Goal: Task Accomplishment & Management: Manage account settings

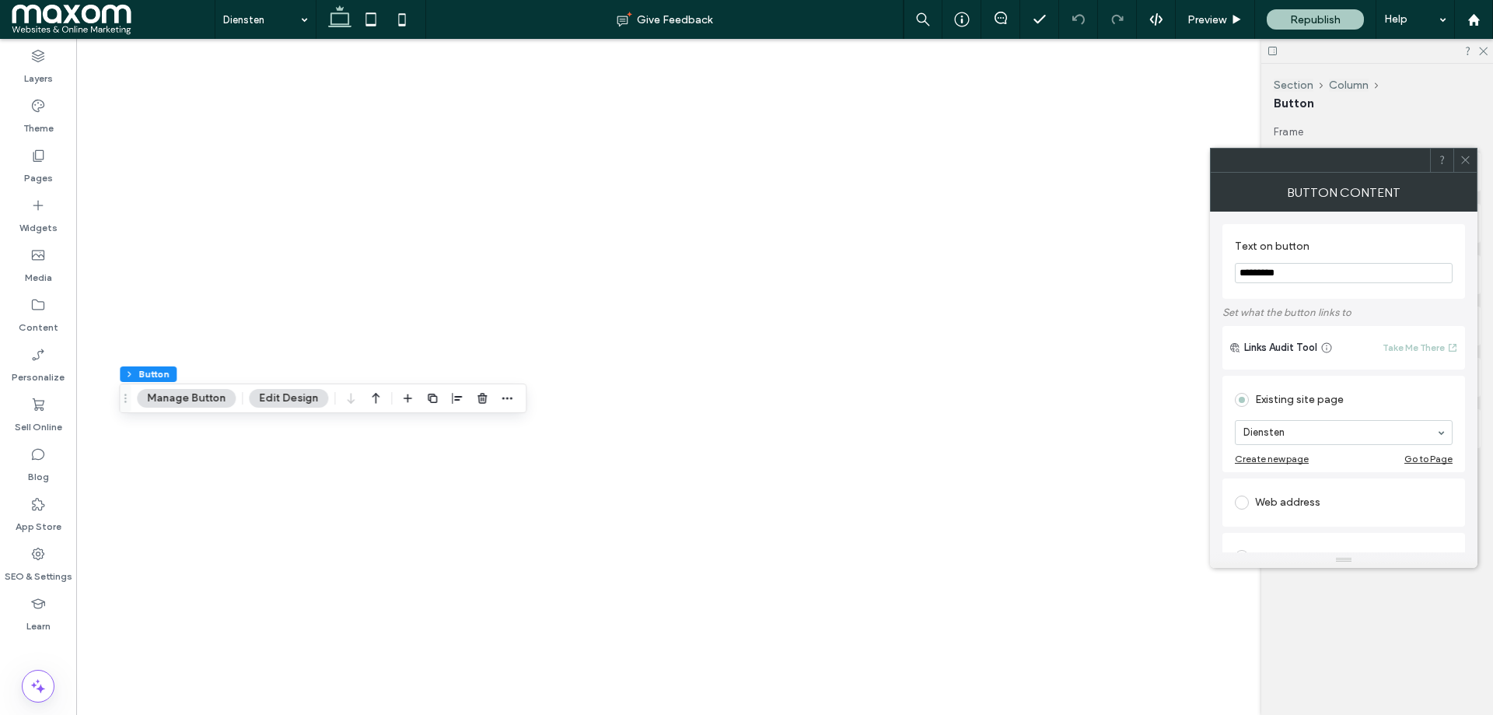
click at [1469, 167] on span at bounding box center [1466, 160] width 12 height 23
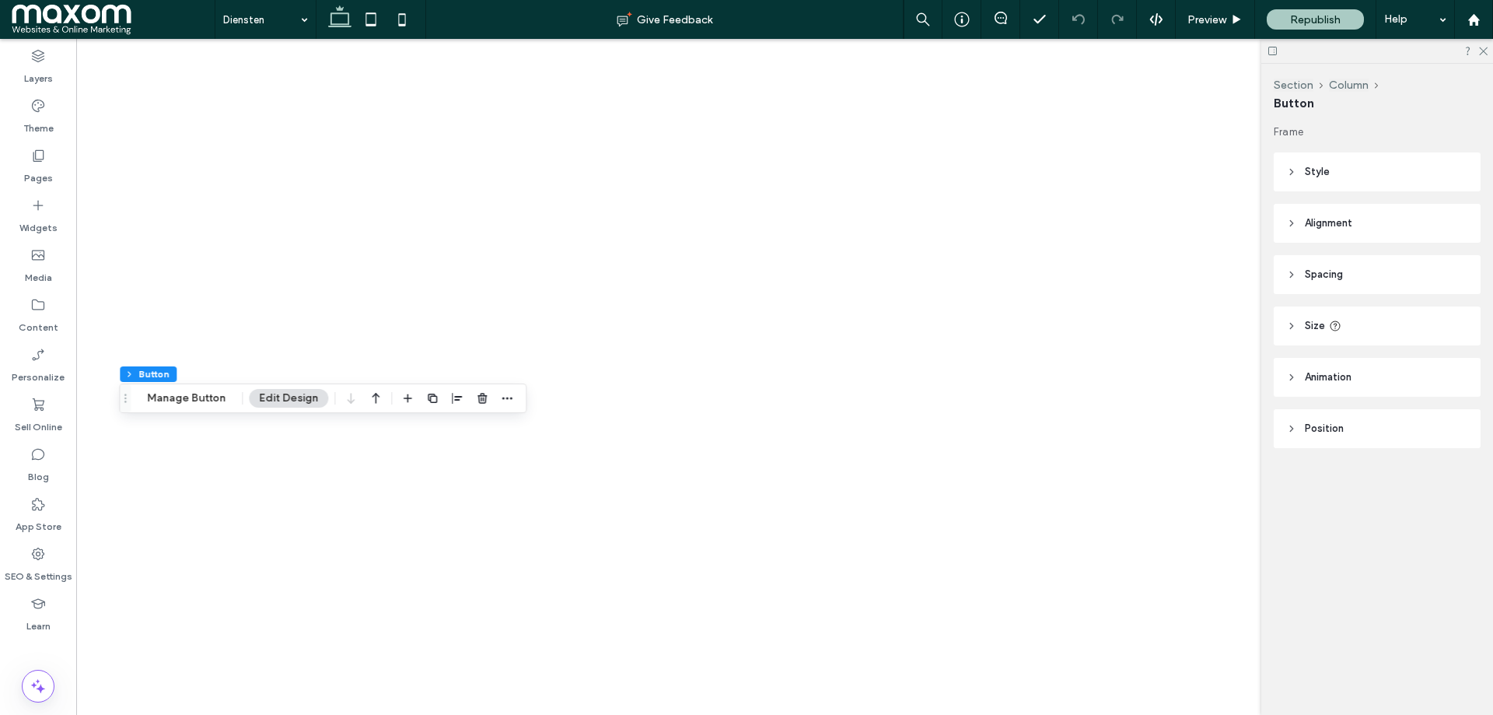
type input "**"
click at [1291, 268] on header "Spacing" at bounding box center [1377, 274] width 207 height 39
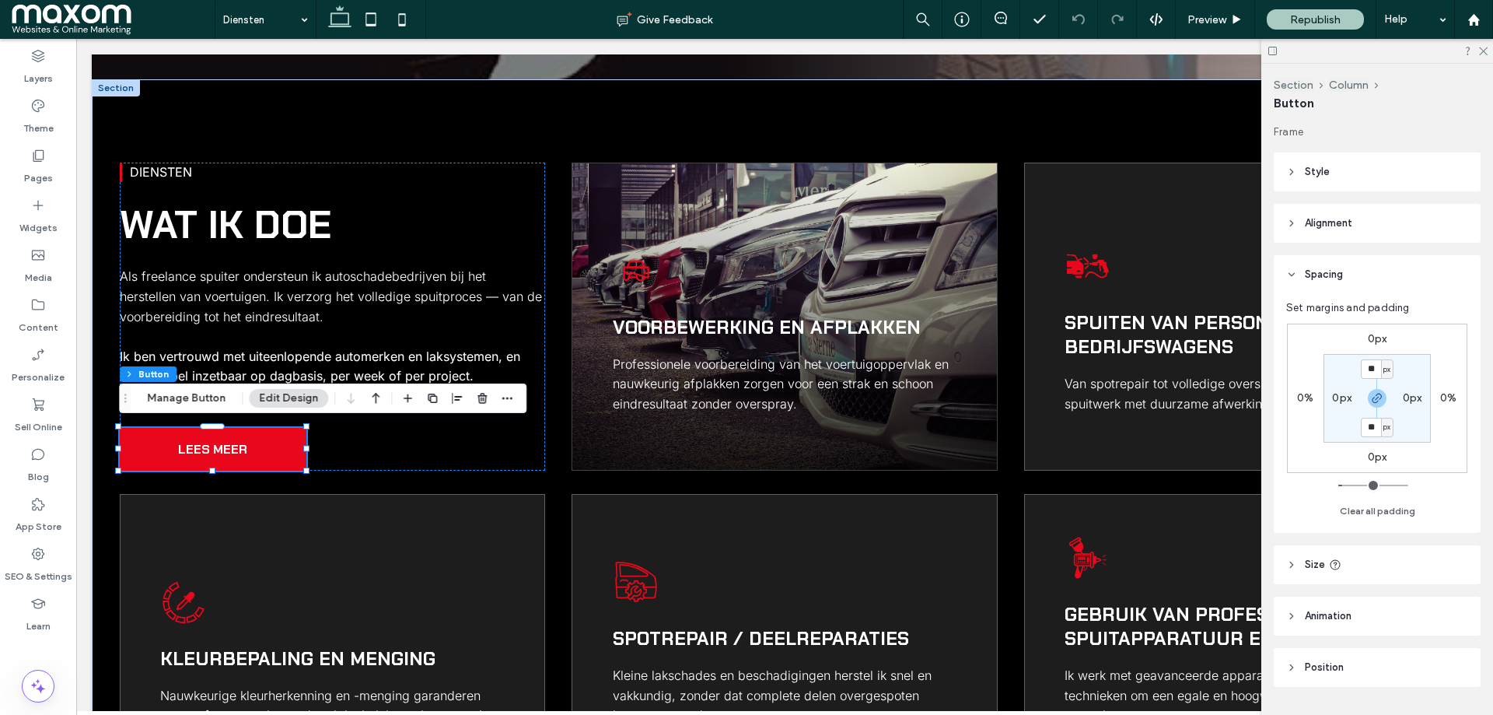
scroll to position [459, 0]
click at [1380, 338] on label "0px" at bounding box center [1377, 338] width 19 height 13
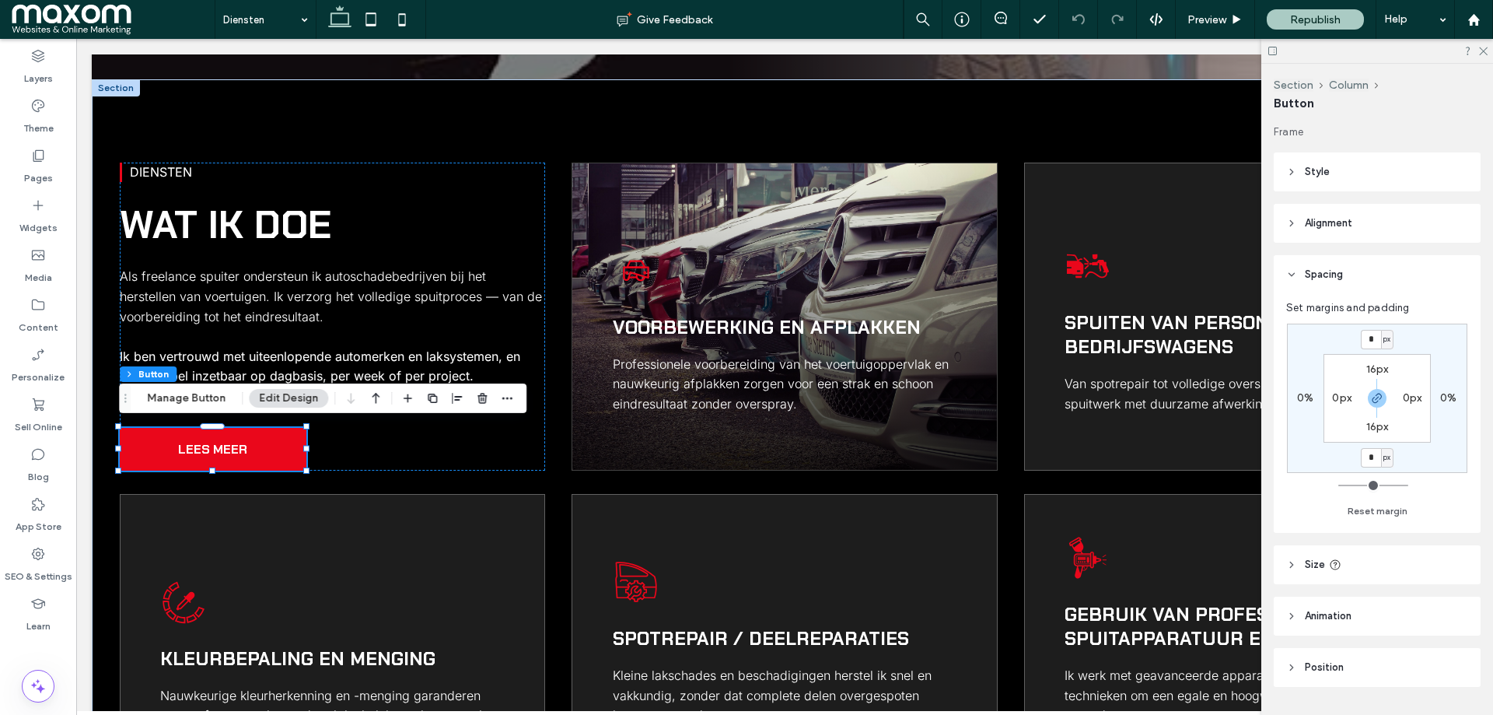
type input "*"
